Goal: Task Accomplishment & Management: Manage account settings

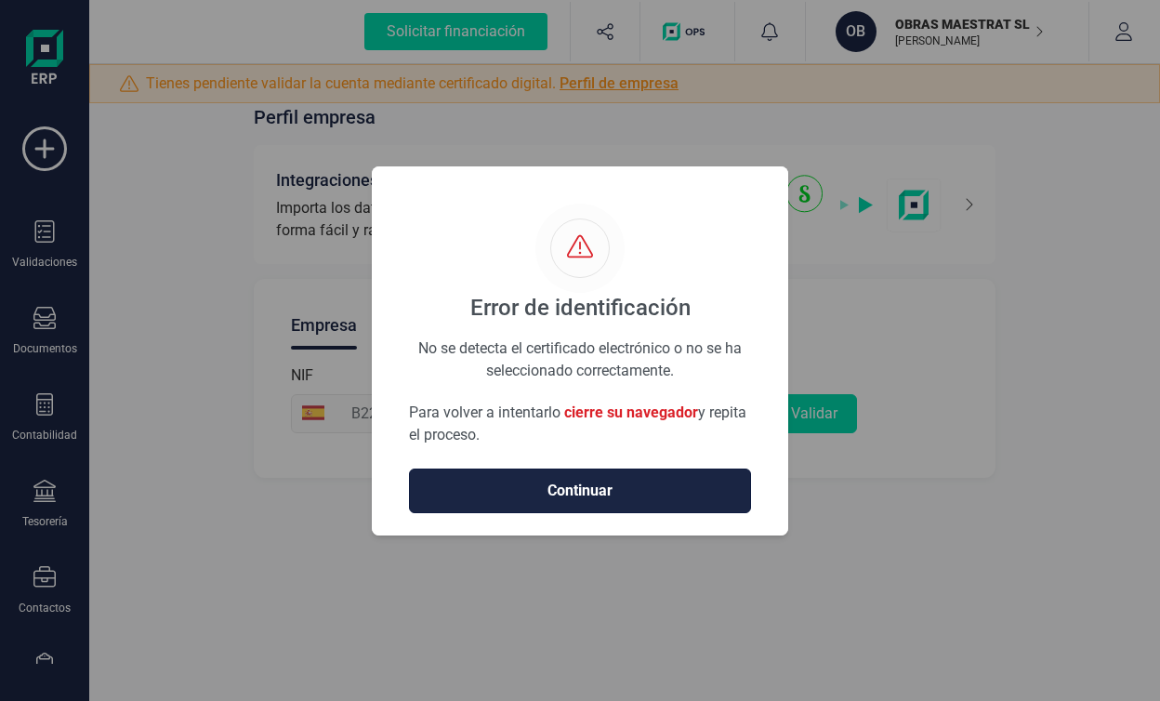
click at [633, 498] on span "Continuar" at bounding box center [580, 491] width 303 height 22
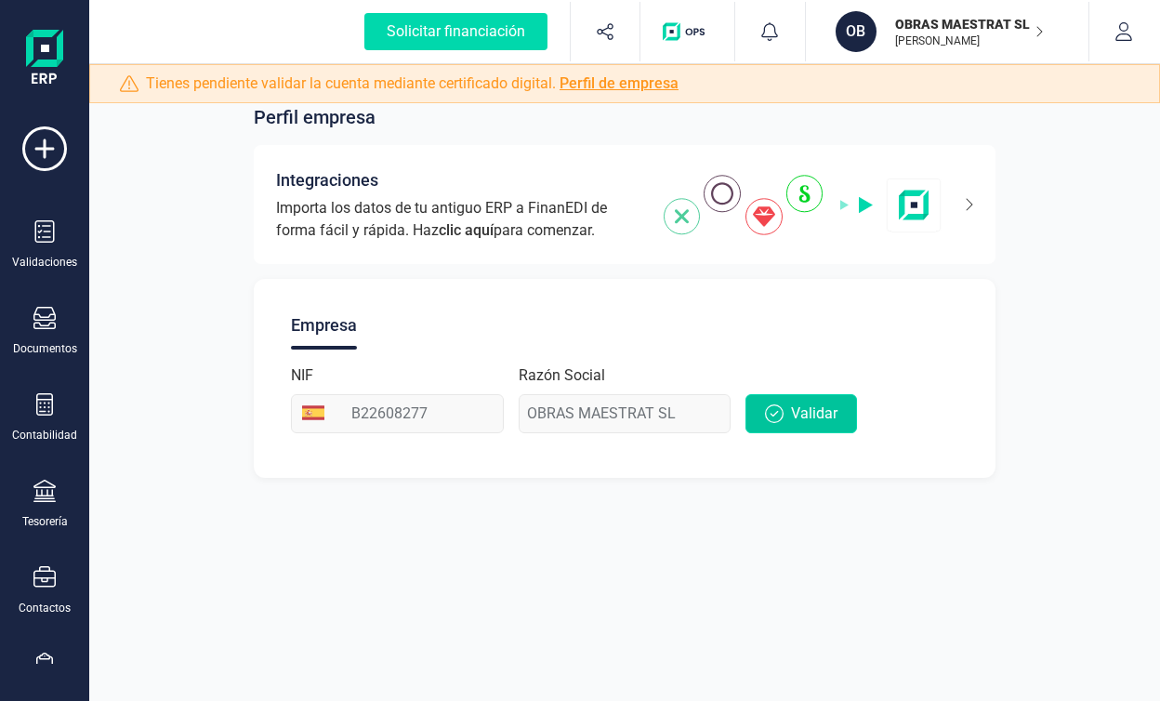
click at [820, 405] on span "Validar" at bounding box center [814, 414] width 46 height 22
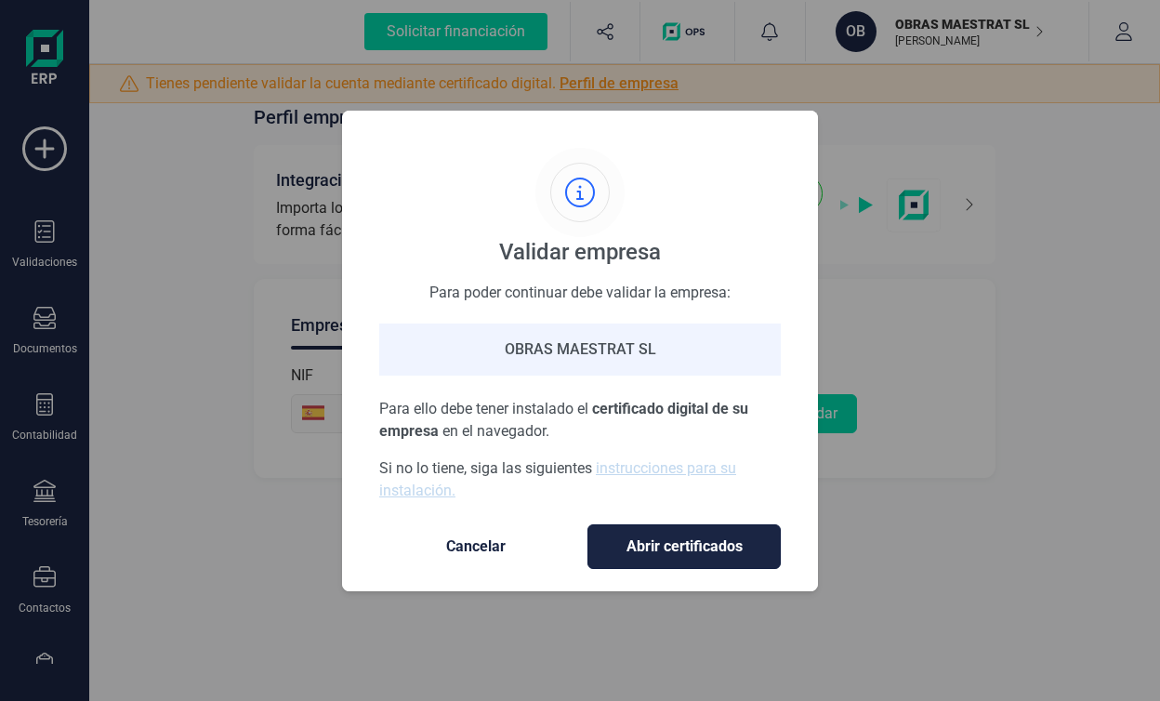
click at [678, 527] on button "Abrir certificados" at bounding box center [684, 546] width 193 height 45
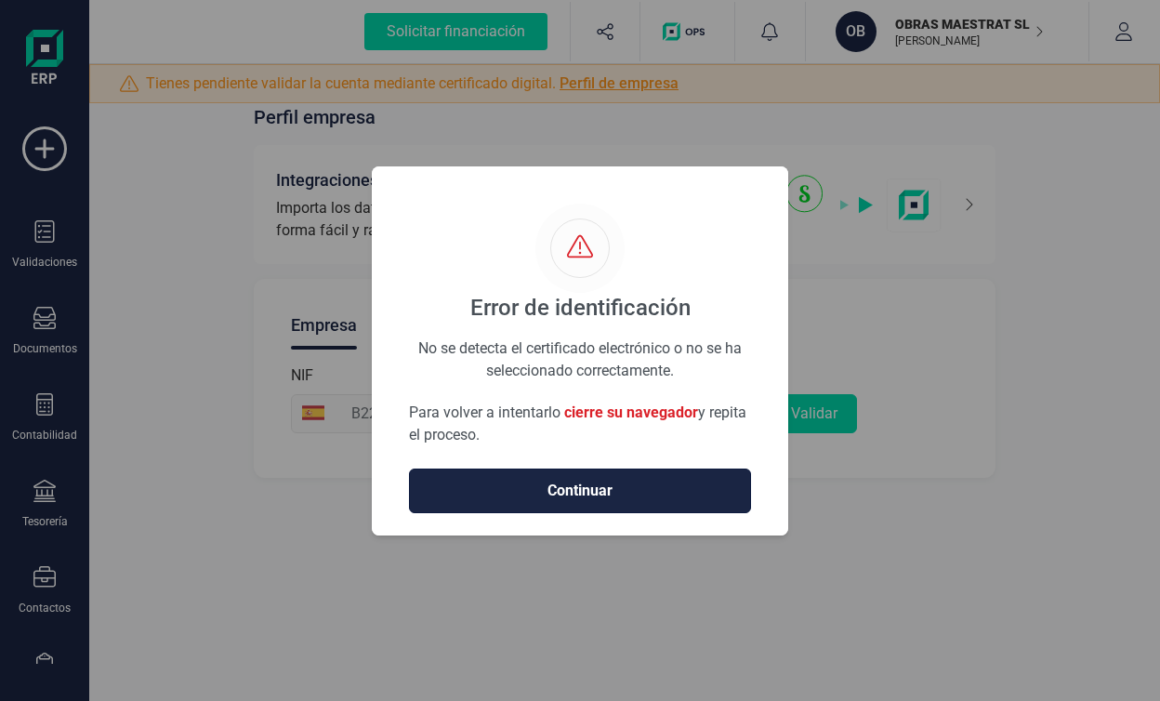
click at [573, 506] on button "Continuar" at bounding box center [580, 491] width 342 height 45
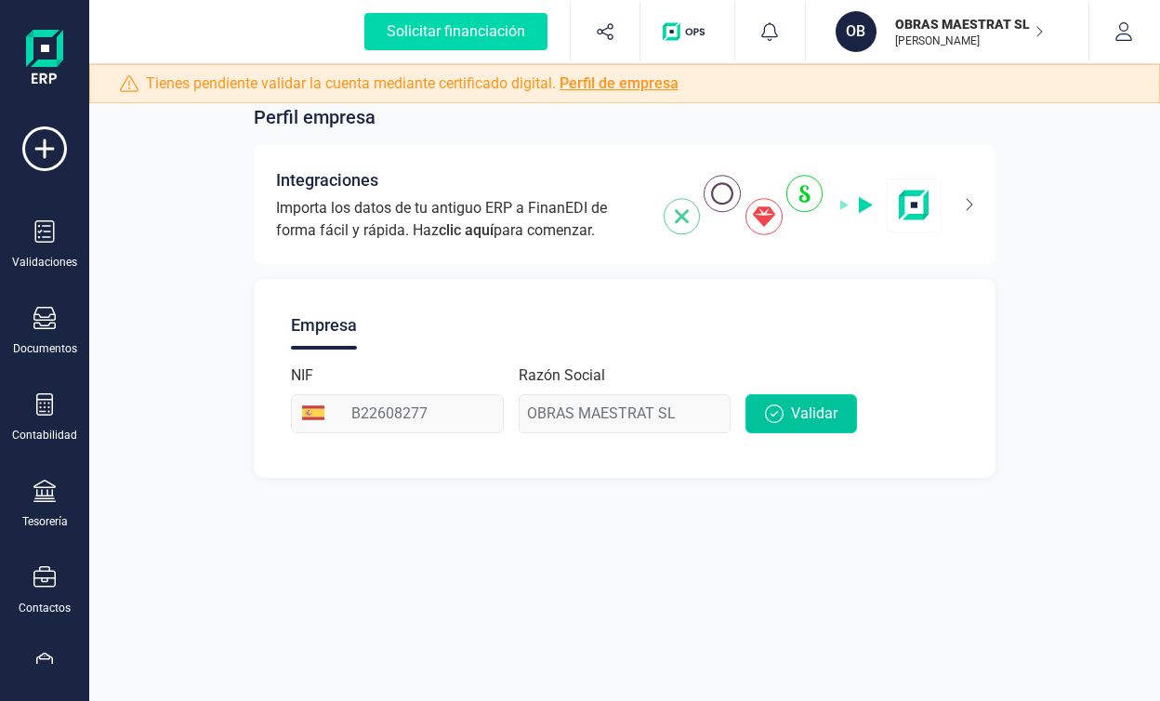
click at [791, 416] on span "Validar" at bounding box center [814, 414] width 46 height 22
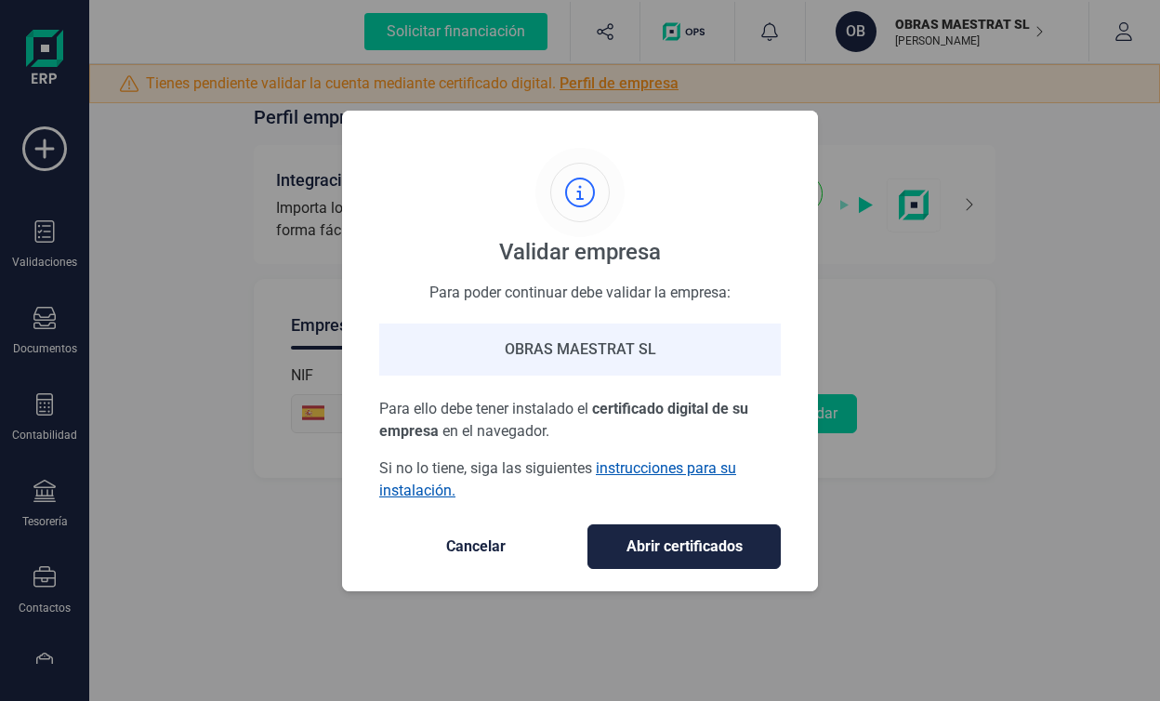
click at [661, 463] on link "instrucciones para su instalación." at bounding box center [557, 479] width 357 height 40
click at [693, 537] on span "Abrir certificados" at bounding box center [684, 546] width 154 height 22
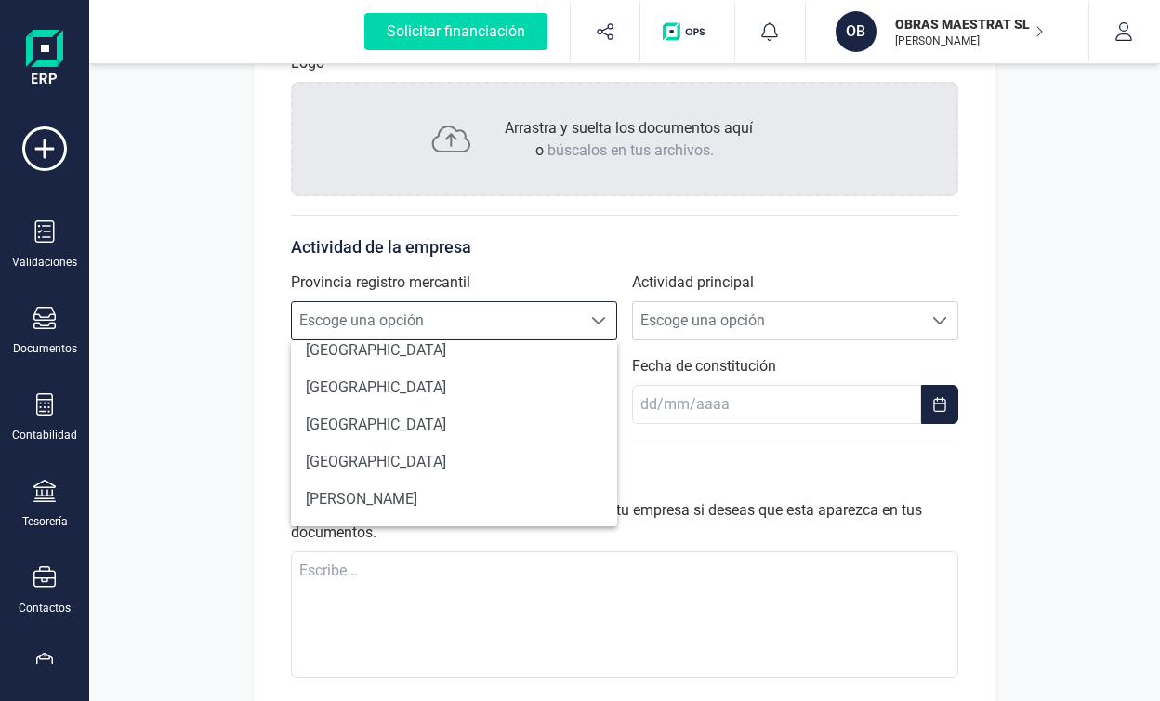
scroll to position [377, 0]
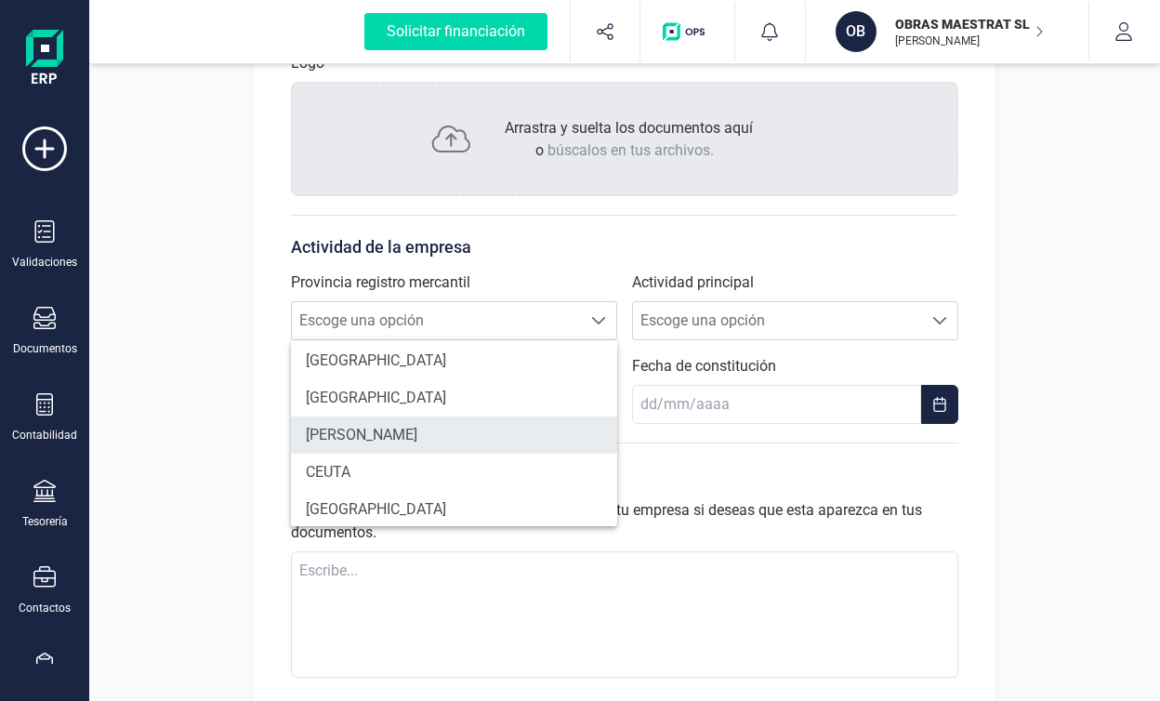
click at [402, 442] on li "[PERSON_NAME]" at bounding box center [454, 434] width 326 height 37
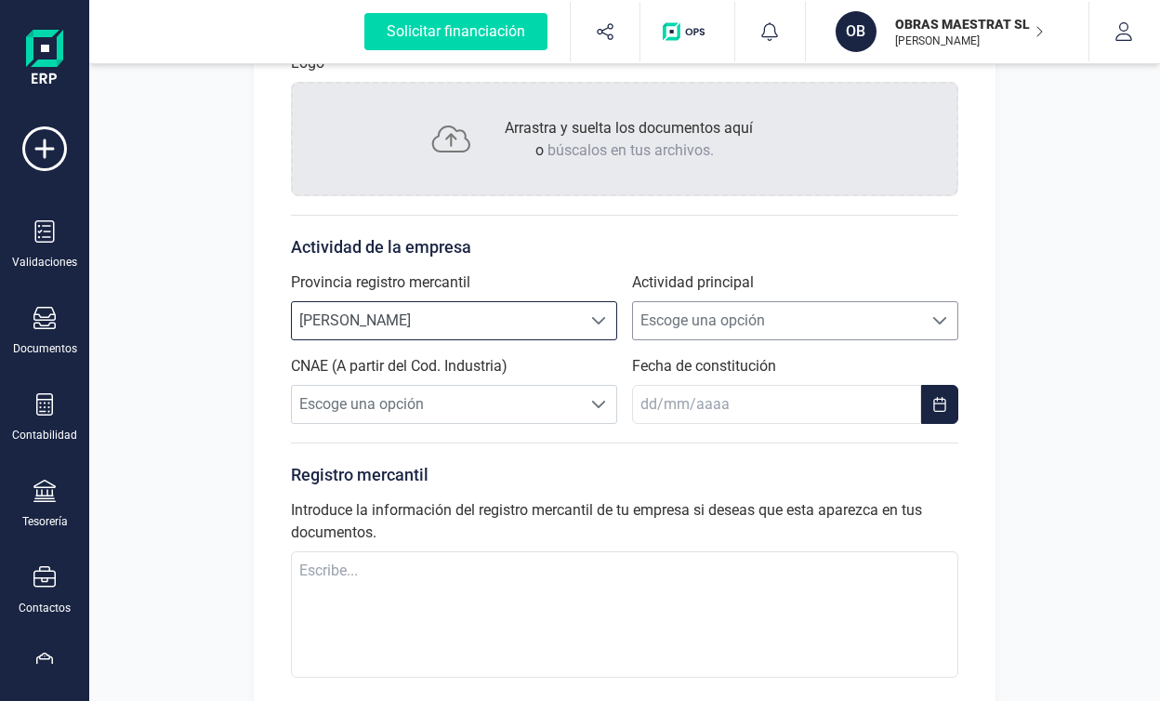
click at [676, 317] on span "Escoge una opción" at bounding box center [777, 320] width 289 height 37
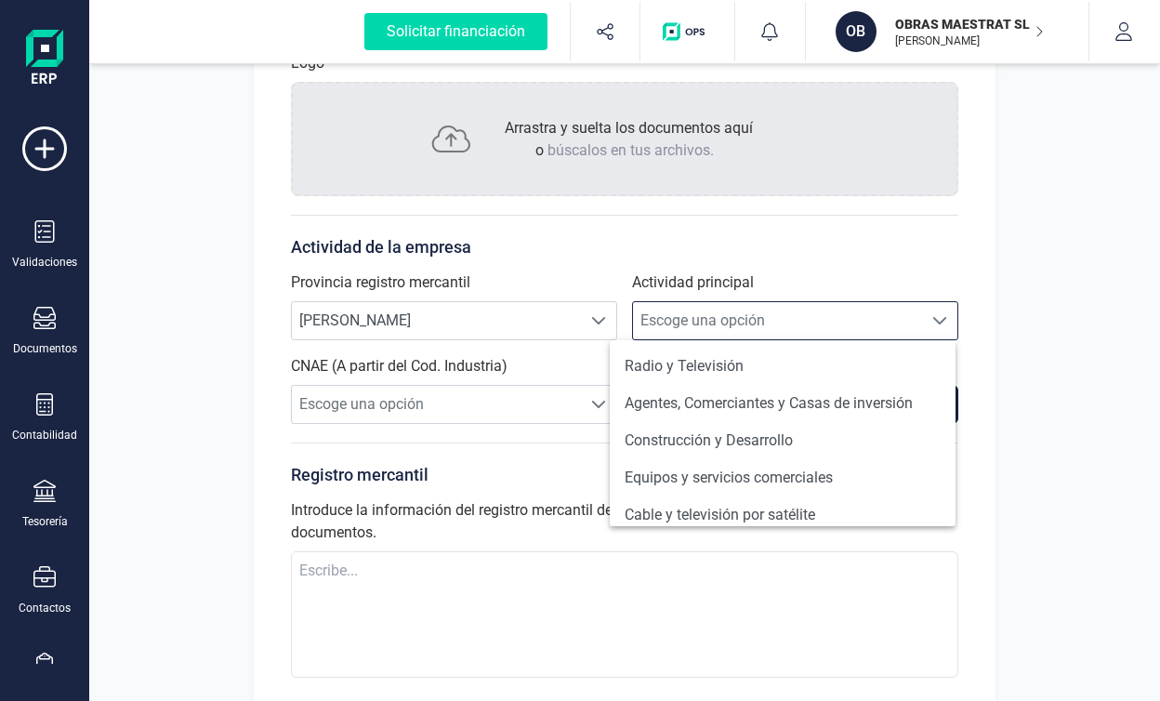
scroll to position [148, 0]
click at [710, 439] on li "Construcción y Desarrollo" at bounding box center [783, 441] width 346 height 37
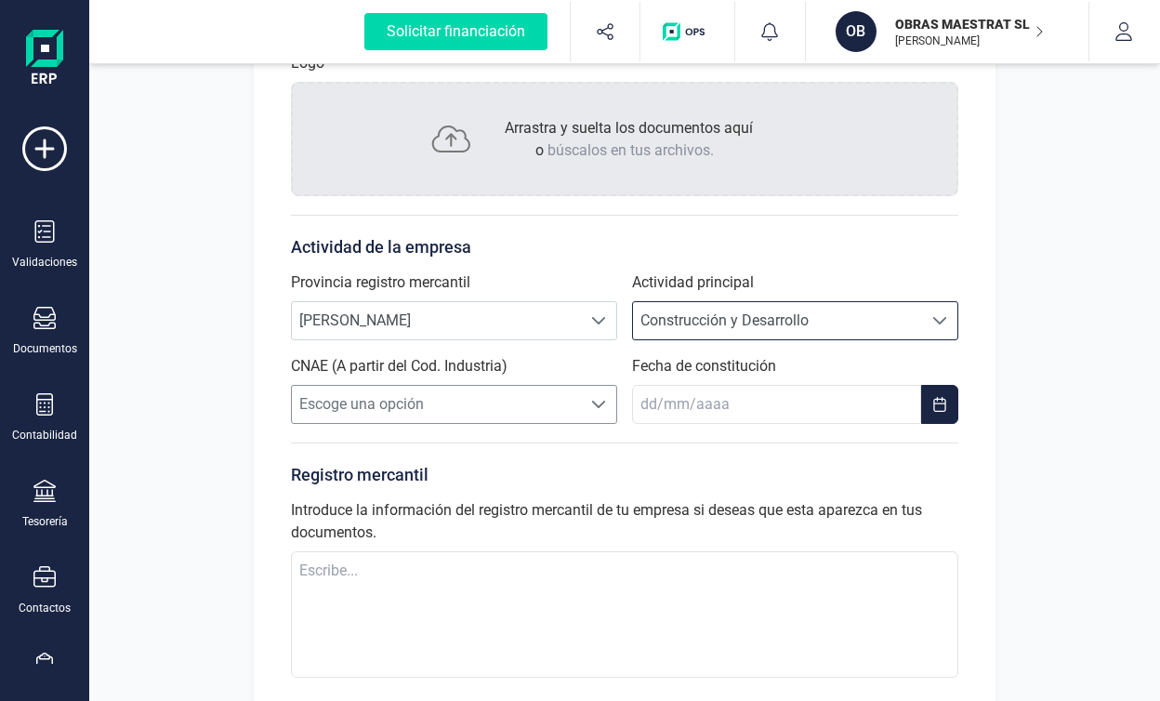
click at [560, 406] on span "Escoge una opción" at bounding box center [436, 404] width 289 height 37
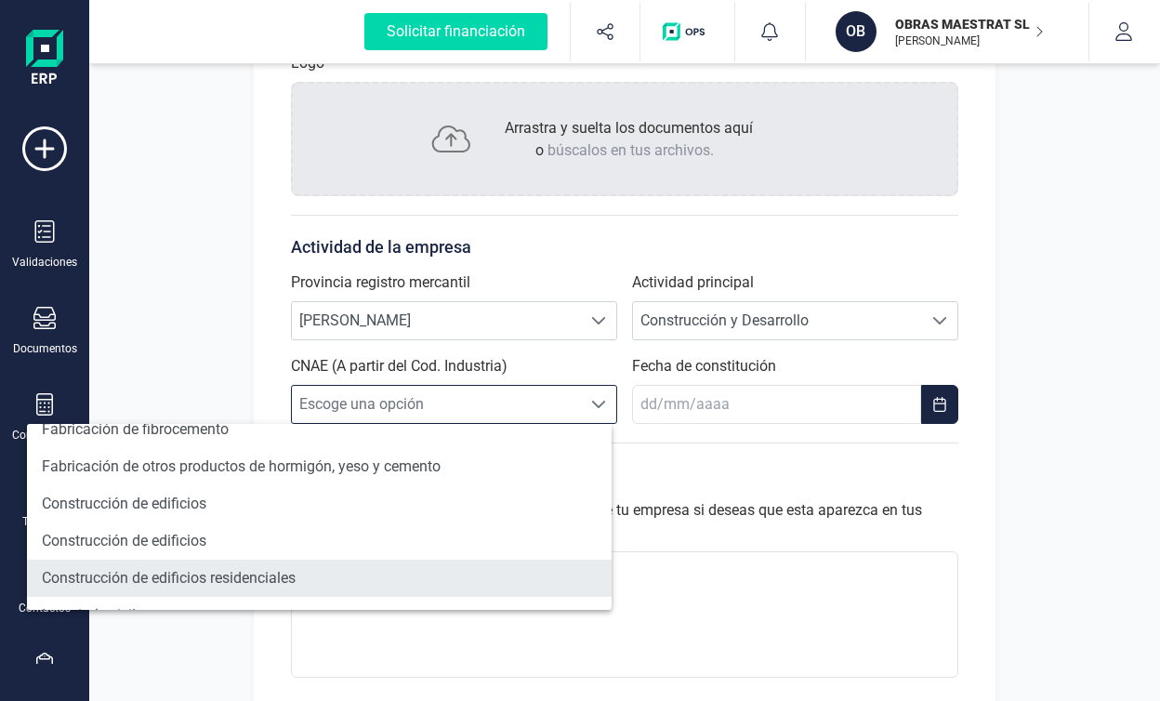
scroll to position [503, 0]
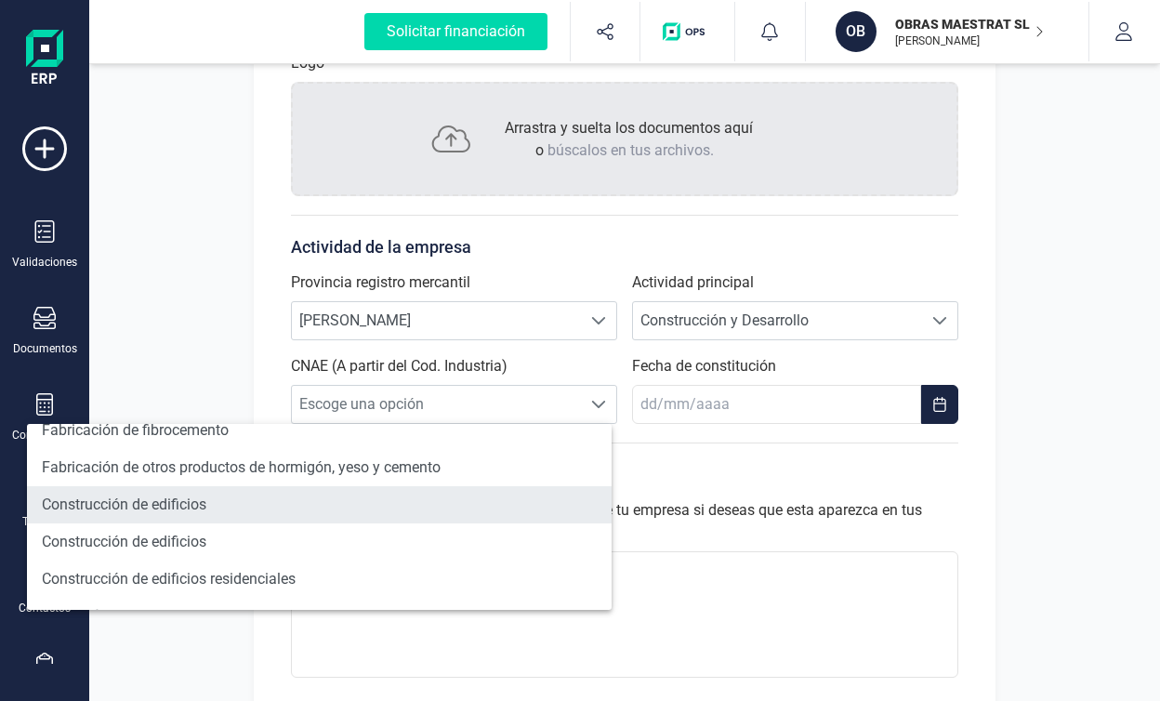
click at [317, 512] on li "Construcción de edificios" at bounding box center [319, 504] width 585 height 37
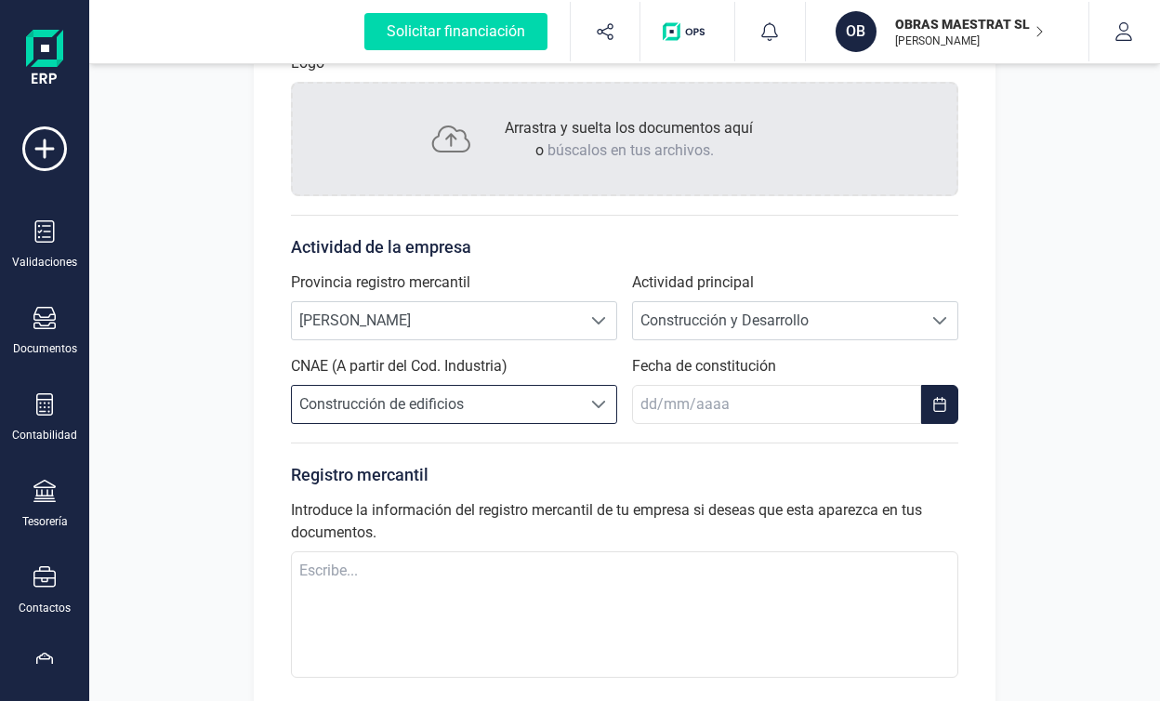
click at [600, 443] on div "Registro mercantil Introduce la información del registro mercantil de tu empres…" at bounding box center [624, 564] width 667 height 242
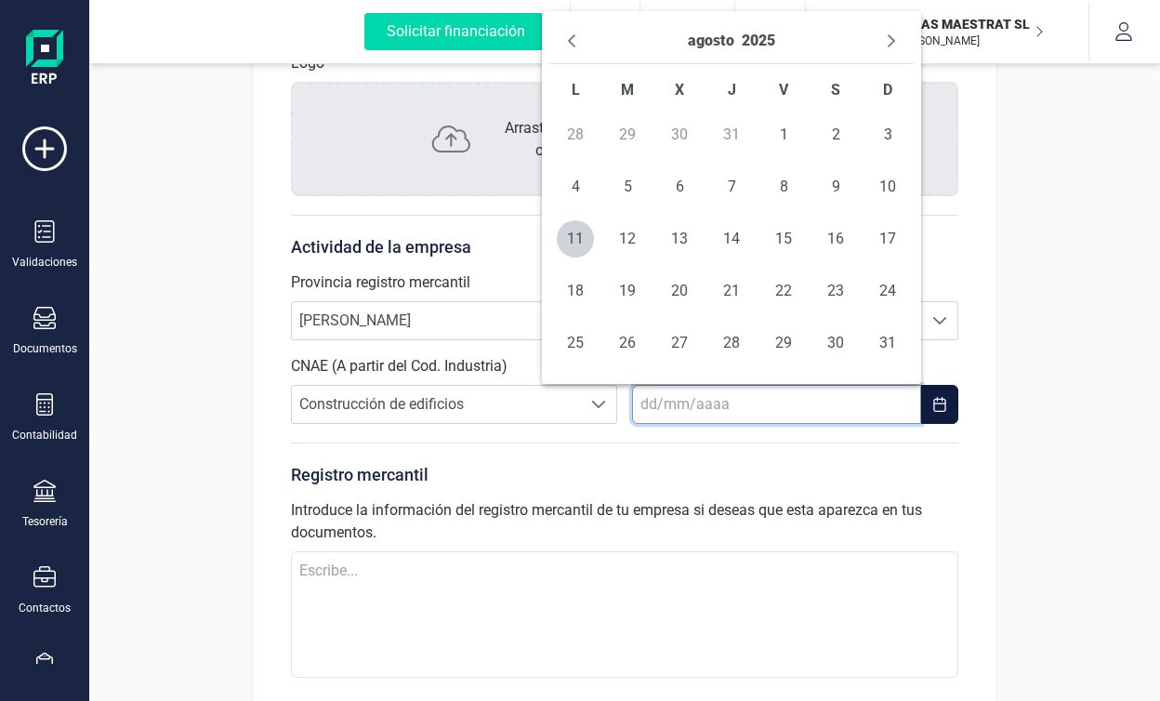
click at [678, 409] on input "text" at bounding box center [776, 404] width 289 height 39
click at [585, 44] on button "Previous Month" at bounding box center [572, 41] width 30 height 30
click at [579, 44] on button "Previous Month" at bounding box center [572, 41] width 30 height 30
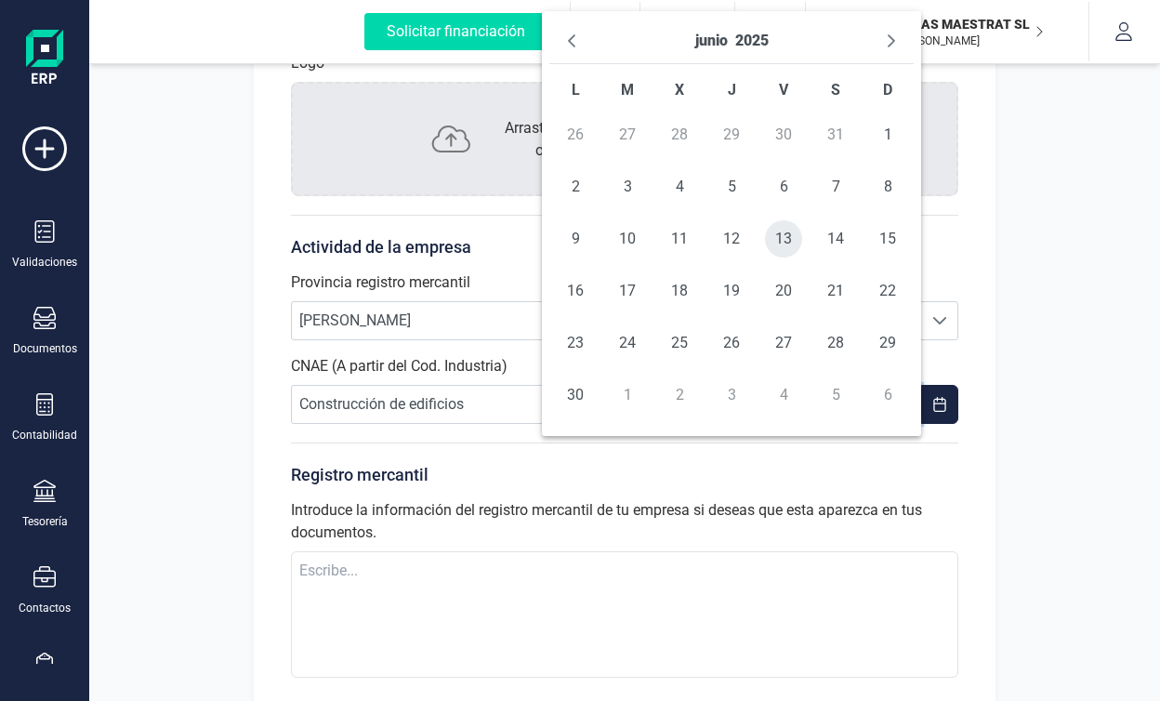
click at [795, 235] on span "13" at bounding box center [783, 238] width 37 height 37
type input "[DATE]"
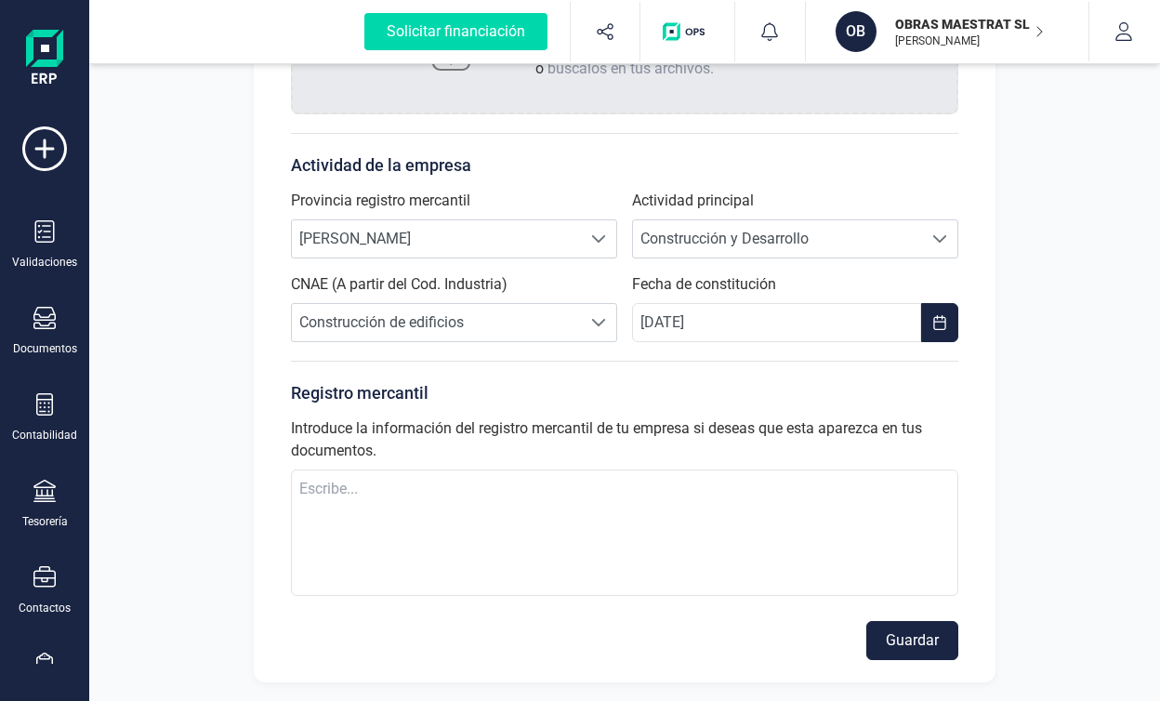
scroll to position [489, 0]
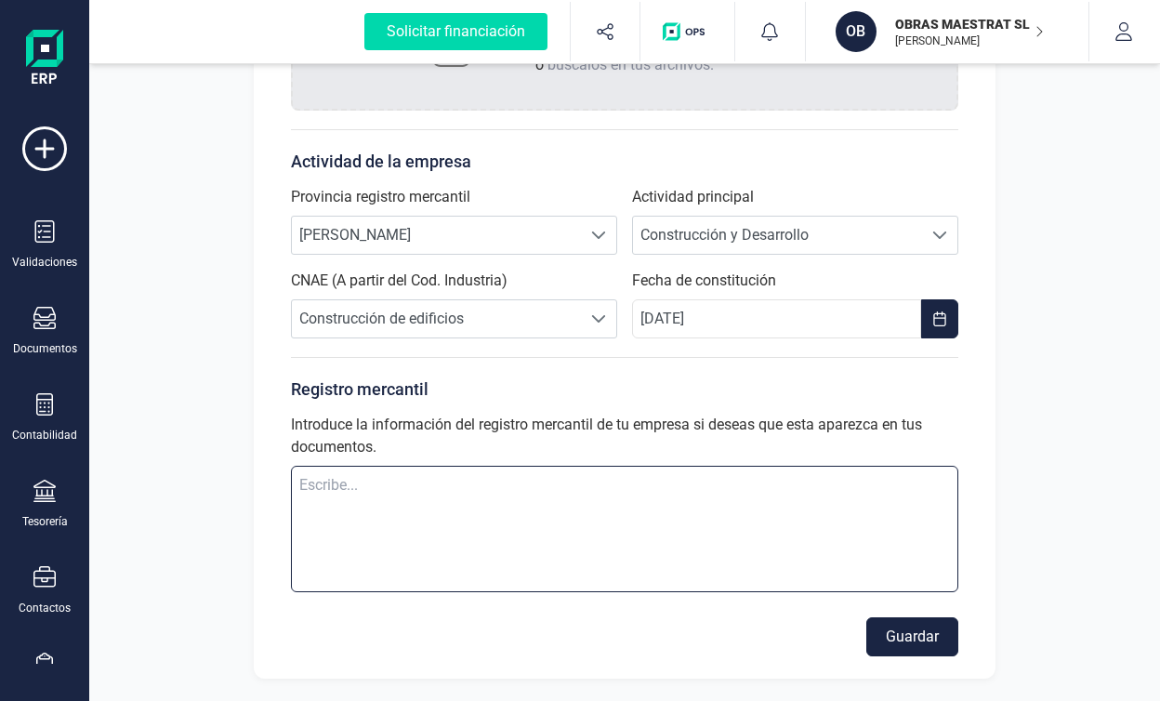
click at [617, 478] on textarea at bounding box center [624, 529] width 667 height 126
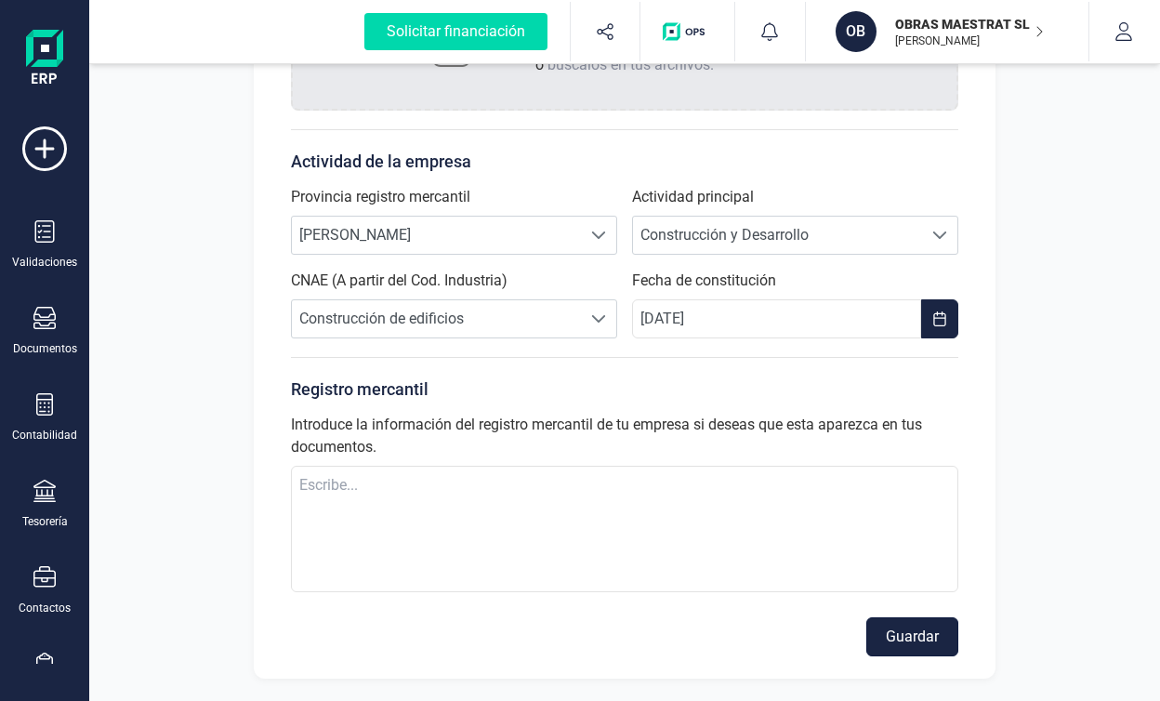
click at [879, 628] on button "Guardar" at bounding box center [912, 636] width 92 height 39
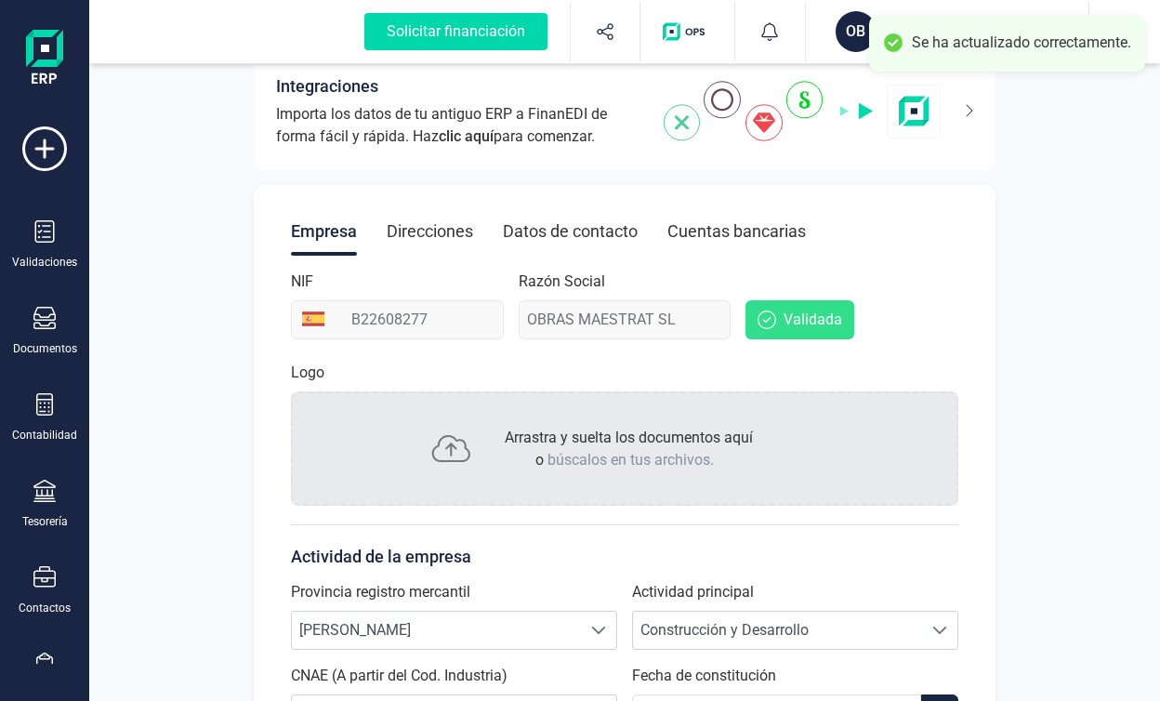
scroll to position [0, 0]
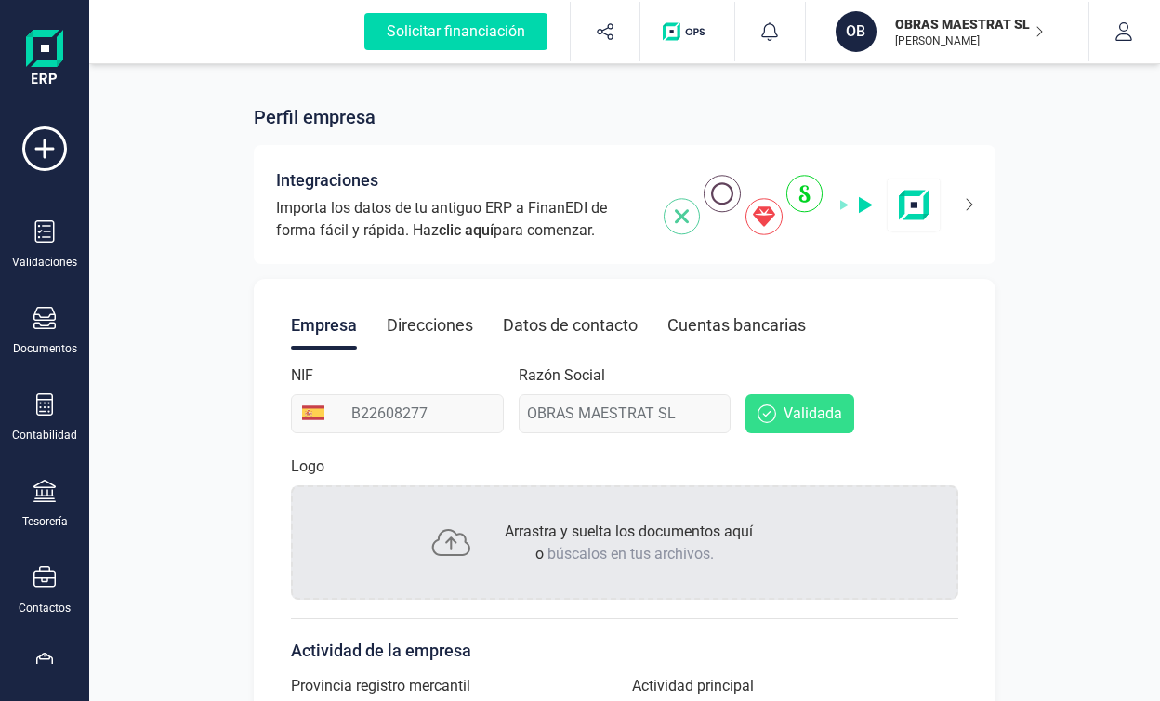
click at [429, 324] on div "Direcciones" at bounding box center [430, 325] width 86 height 48
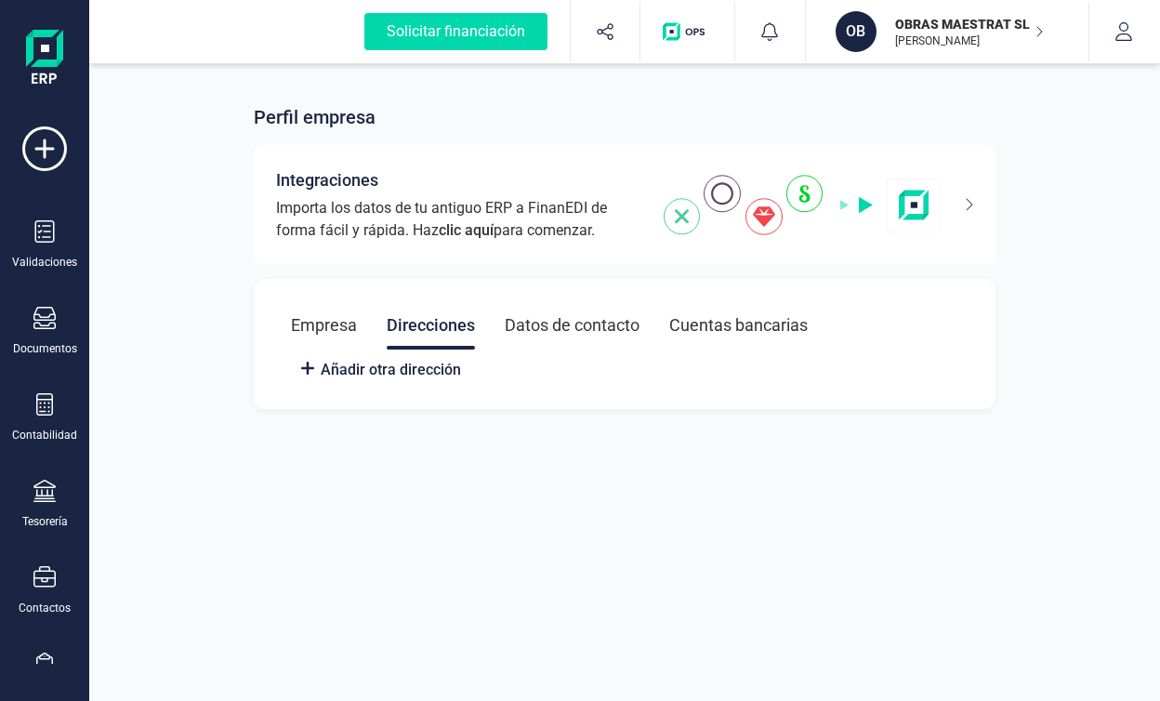
click at [538, 349] on div "Datos de contacto" at bounding box center [572, 325] width 135 height 48
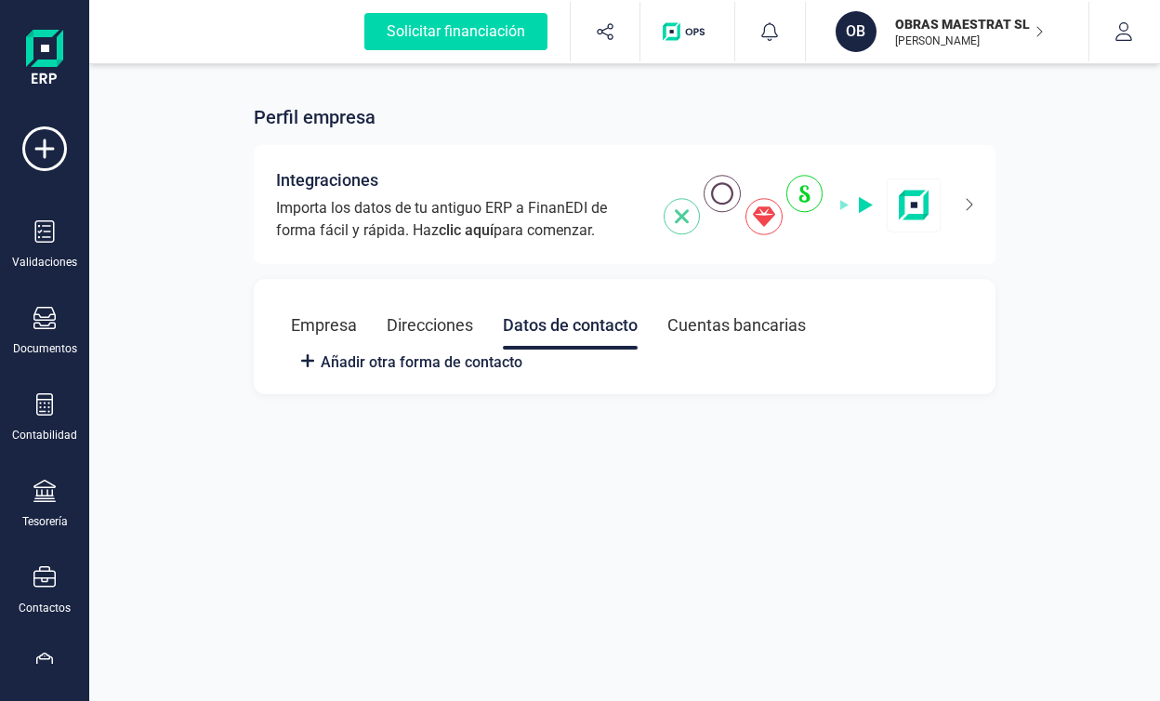
click at [678, 347] on div "Cuentas bancarias" at bounding box center [736, 325] width 139 height 48
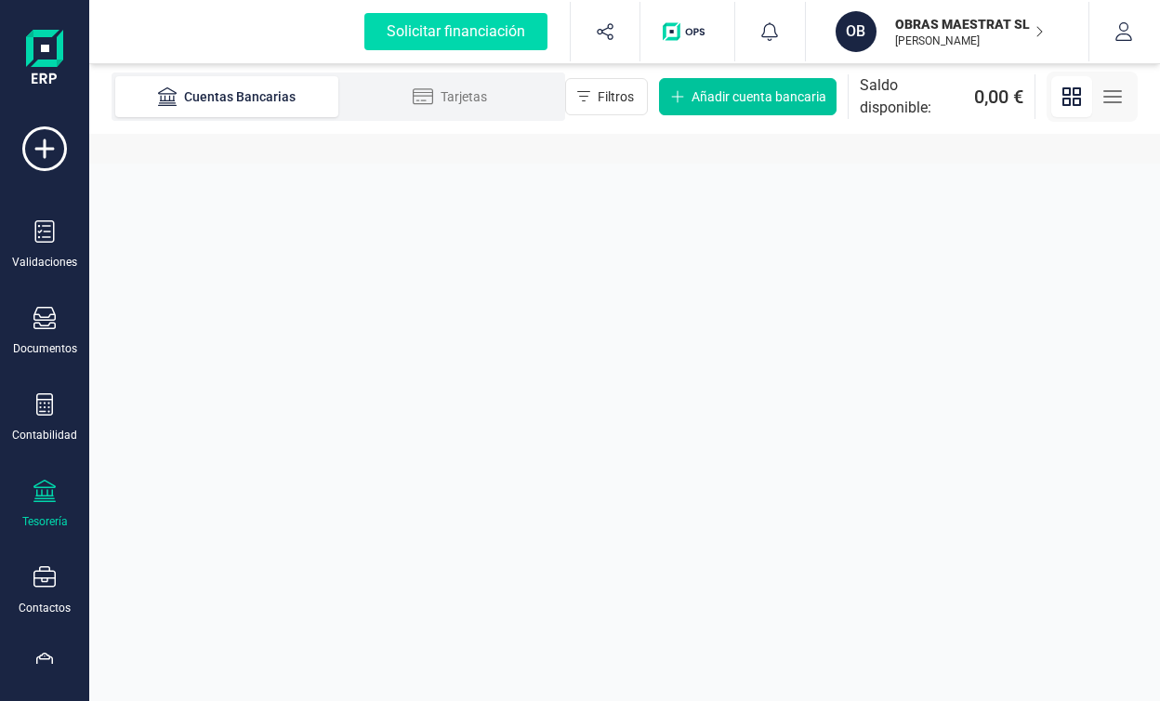
click at [739, 100] on span "Añadir cuenta bancaria" at bounding box center [759, 96] width 135 height 19
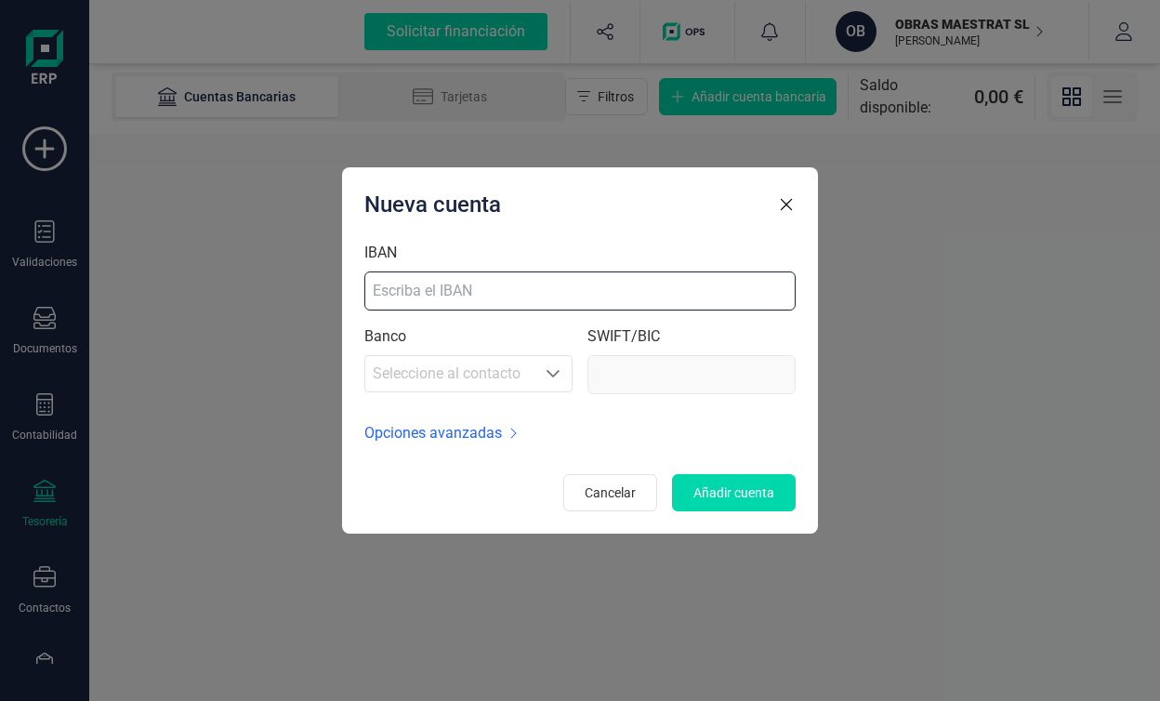
click at [506, 272] on input "IBAN" at bounding box center [579, 290] width 431 height 39
paste input "[FINANCIAL_ID]"
type input "[FINANCIAL_ID]"
type input "[SWIFT_CODE]"
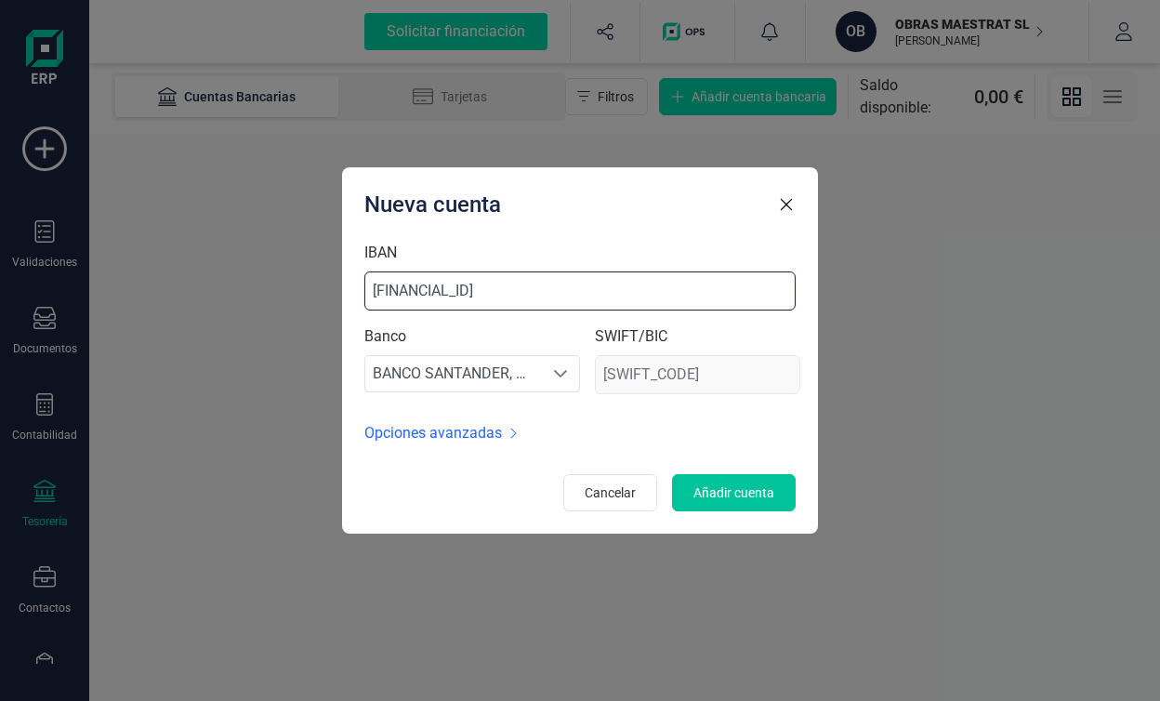
type input "[FINANCIAL_ID]"
click at [703, 495] on span "Añadir cuenta" at bounding box center [734, 492] width 81 height 19
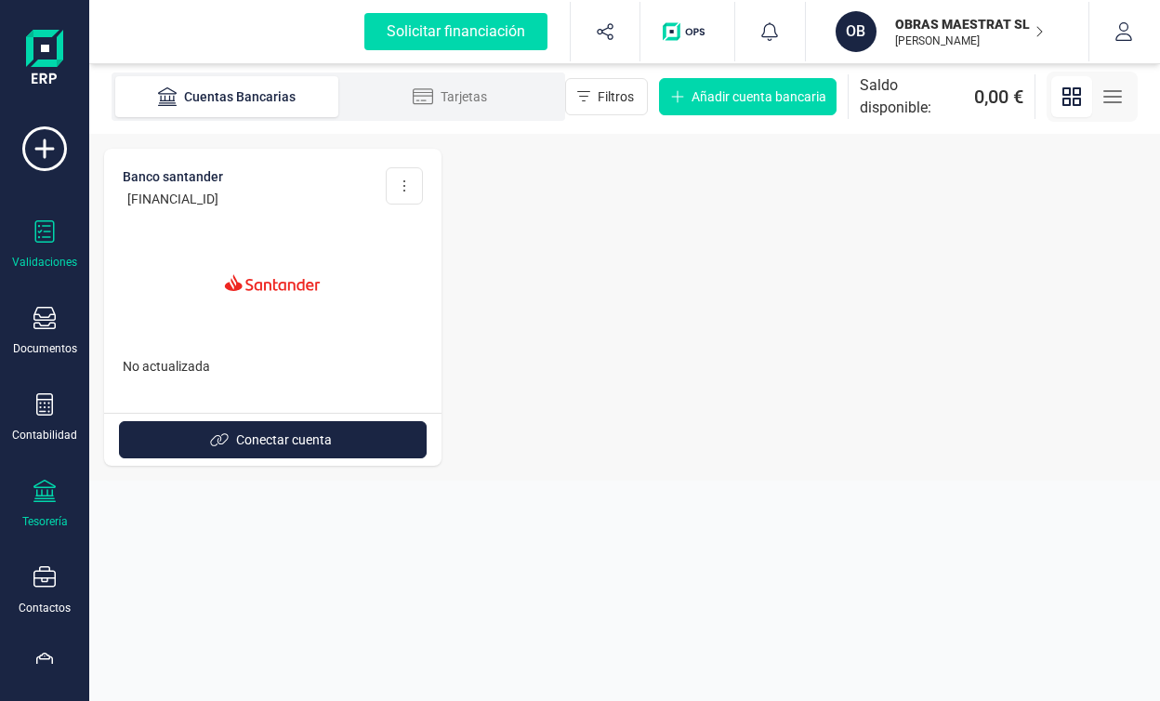
click at [49, 239] on icon at bounding box center [44, 231] width 22 height 22
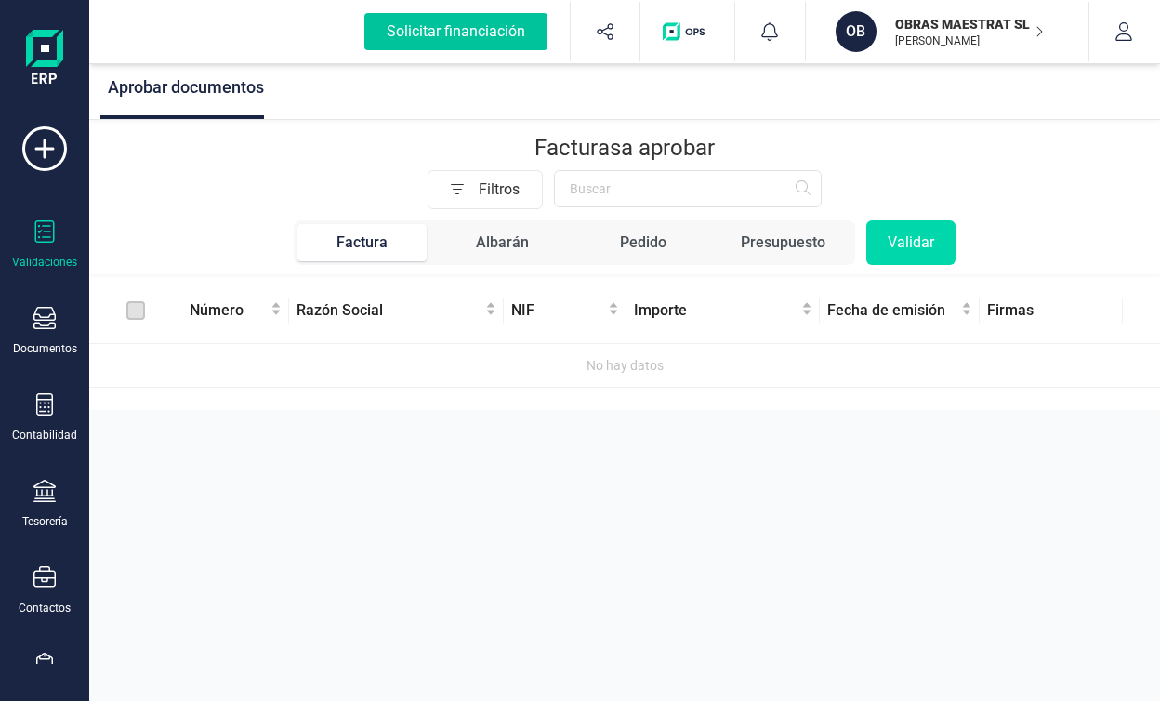
click at [520, 27] on div "Solicitar financiación" at bounding box center [455, 31] width 183 height 37
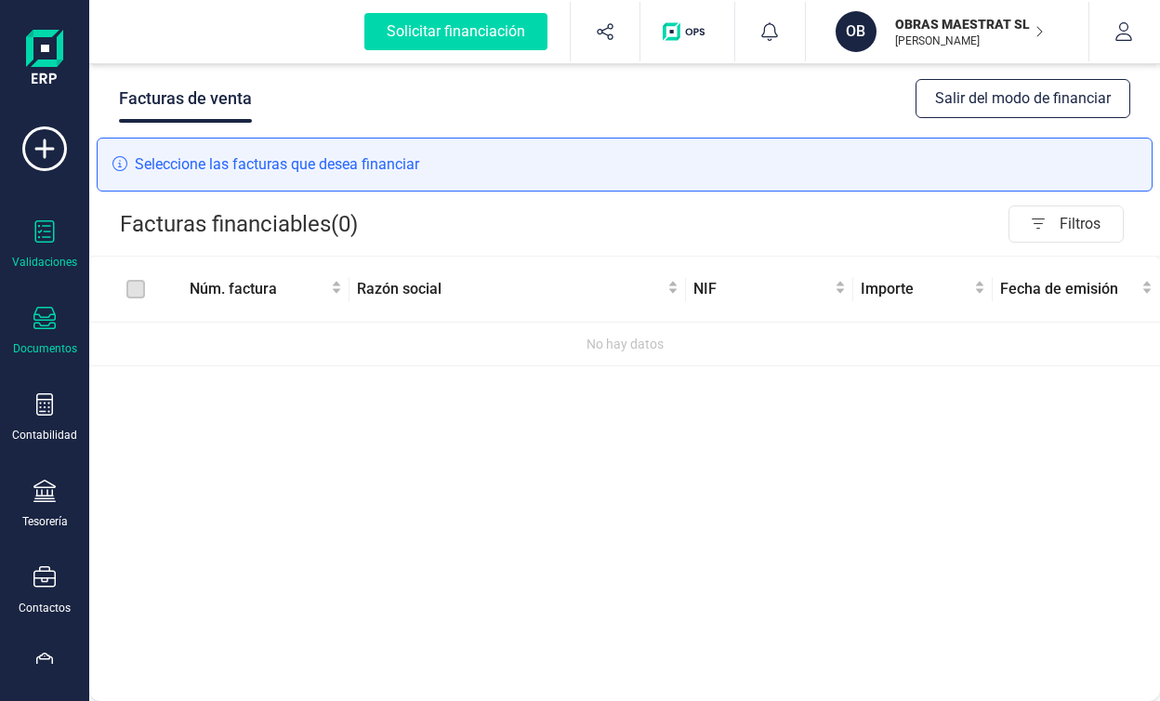
click at [45, 243] on div at bounding box center [44, 233] width 22 height 27
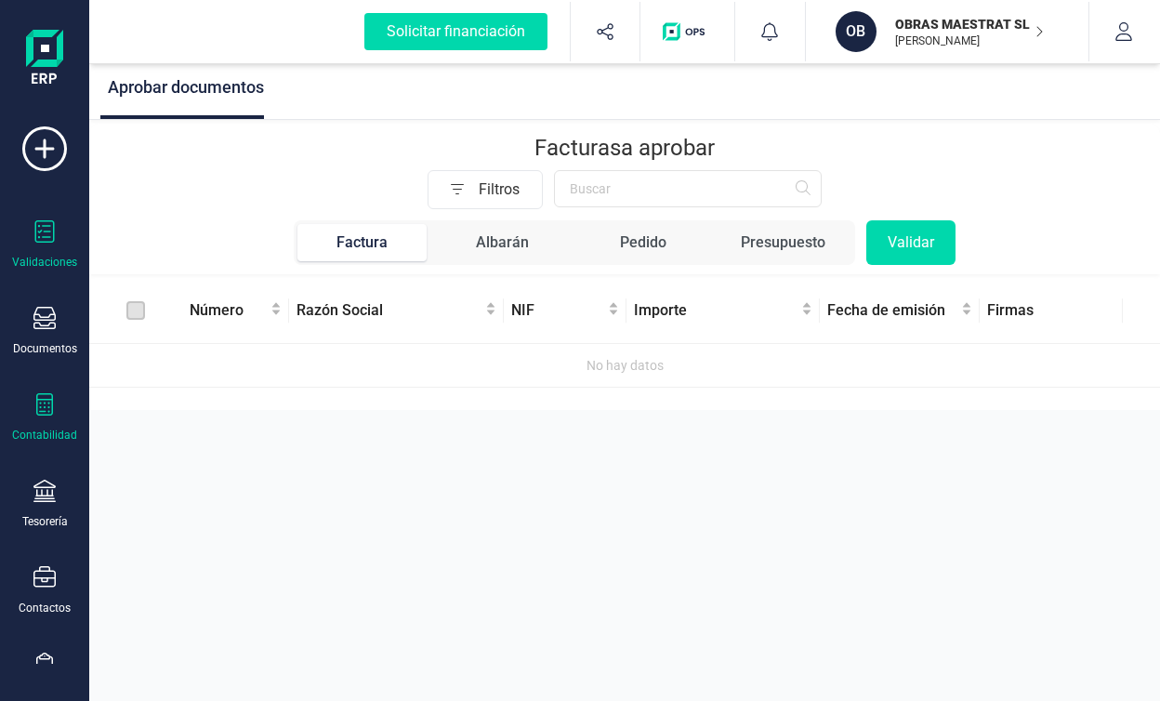
click at [59, 414] on div "Contabilidad" at bounding box center [44, 417] width 74 height 49
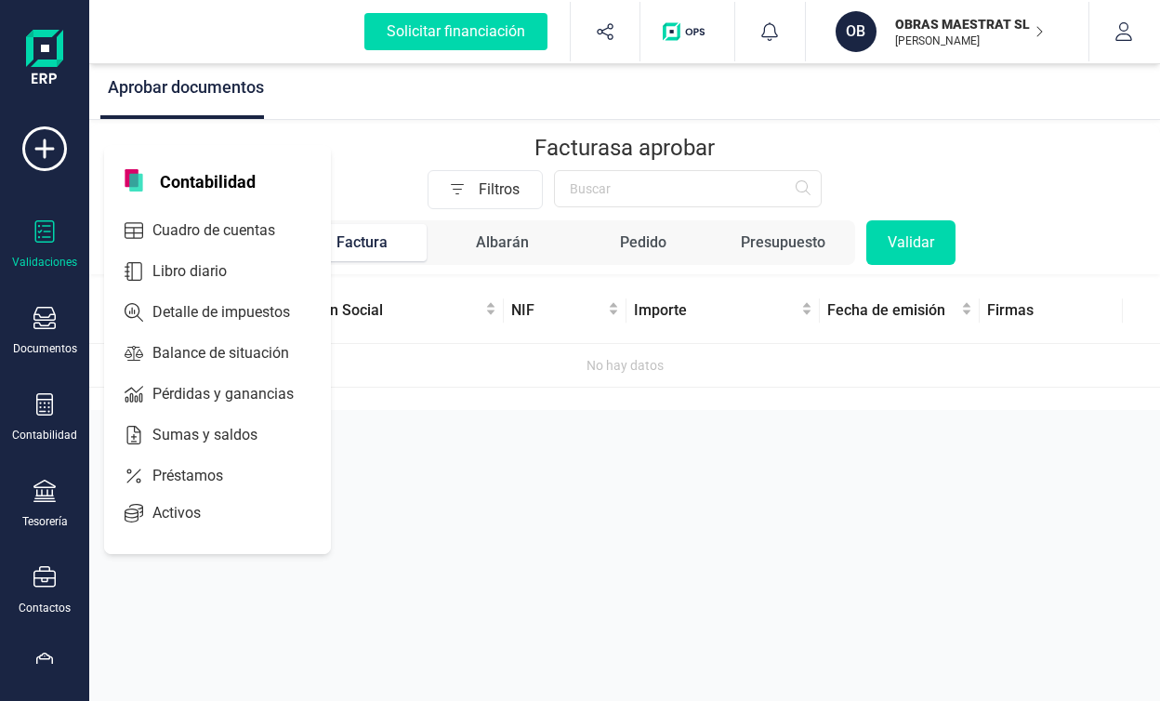
click at [454, 468] on div "Aprobar documentos Facturas a aprobar Filtros Factura Albarán Pedido Presupuest…" at bounding box center [624, 350] width 1071 height 701
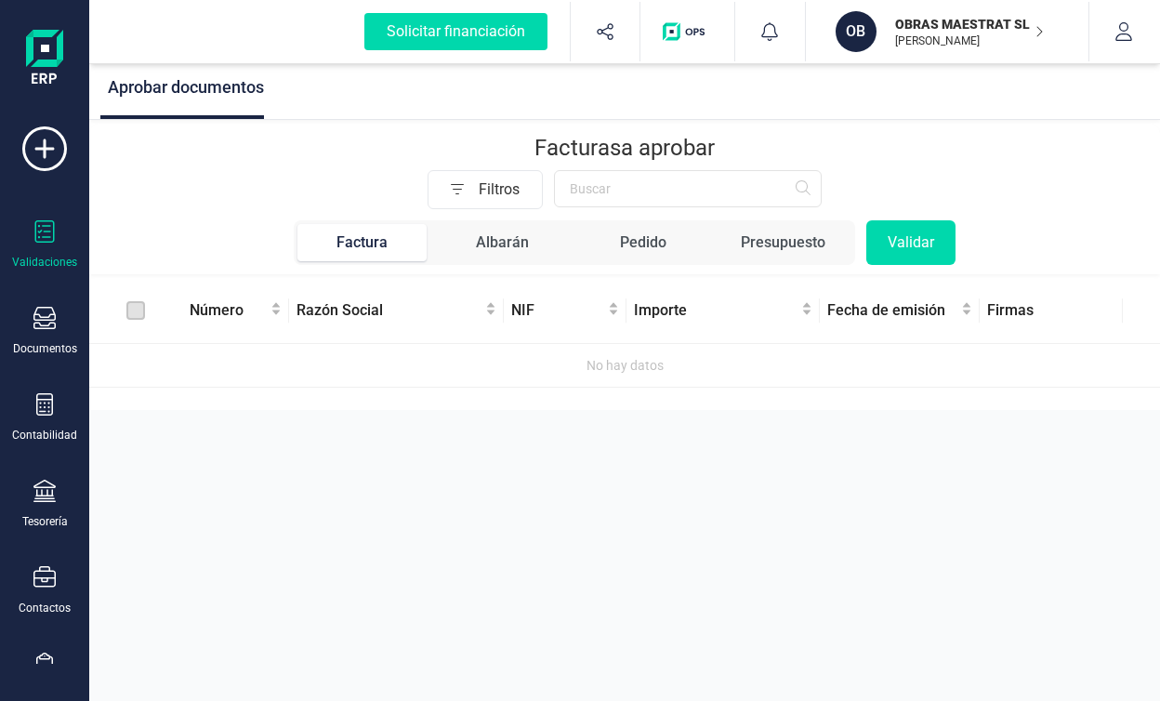
click at [702, 35] on img "button" at bounding box center [687, 31] width 49 height 19
